Goal: Navigation & Orientation: Find specific page/section

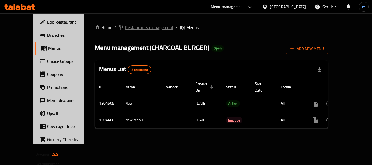
click at [125, 27] on span "Restaurants management" at bounding box center [149, 27] width 49 height 7
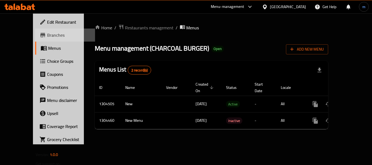
click at [47, 38] on span "Branches" at bounding box center [69, 35] width 44 height 7
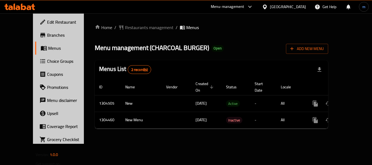
click at [48, 48] on span "Menus" at bounding box center [69, 48] width 43 height 7
click at [201, 9] on div "Menu-management United Arab Emirates Get Help m" at bounding box center [186, 6] width 372 height 13
click at [125, 27] on span "Restaurants management" at bounding box center [149, 27] width 49 height 7
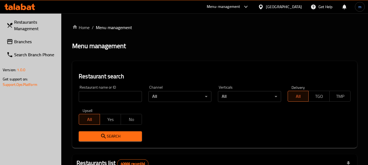
click at [110, 97] on div at bounding box center [184, 82] width 368 height 165
click at [110, 97] on input "search" at bounding box center [110, 96] width 63 height 11
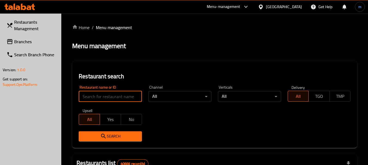
paste input "703256"
type input "703256"
click button "Search" at bounding box center [110, 137] width 63 height 10
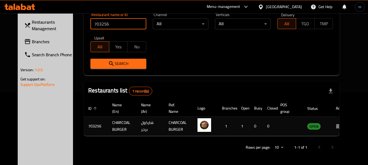
scroll to position [73, 0]
